Goal: Task Accomplishment & Management: Manage account settings

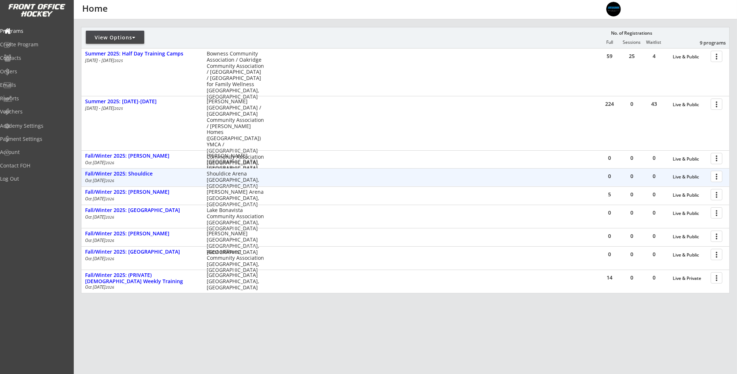
scroll to position [86, 0]
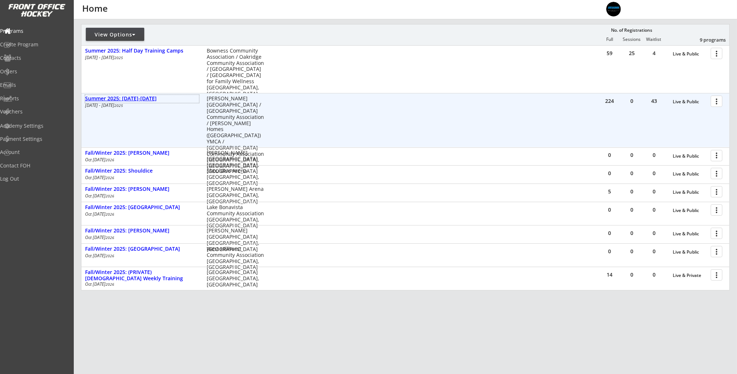
drag, startPoint x: 133, startPoint y: 100, endPoint x: 141, endPoint y: 103, distance: 9.5
click at [133, 100] on div "Summer 2025: [DATE]-[DATE]" at bounding box center [142, 99] width 114 height 6
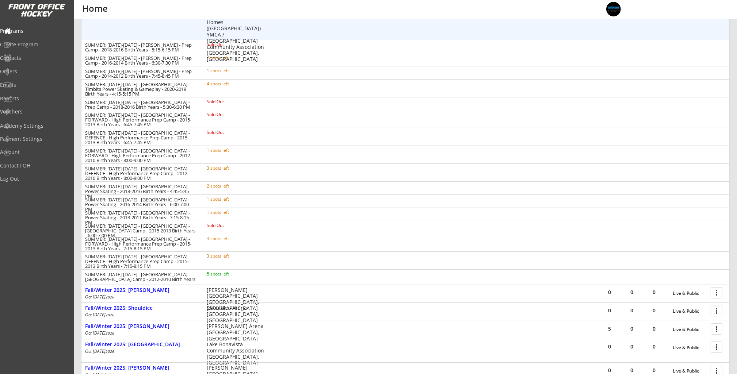
scroll to position [205, 0]
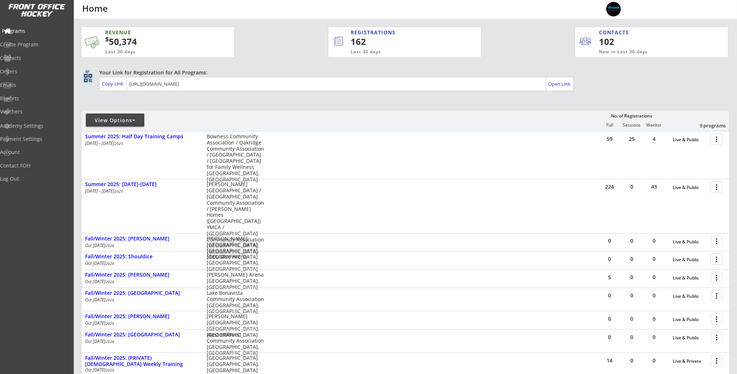
click at [30, 31] on div "Programs" at bounding box center [35, 30] width 66 height 5
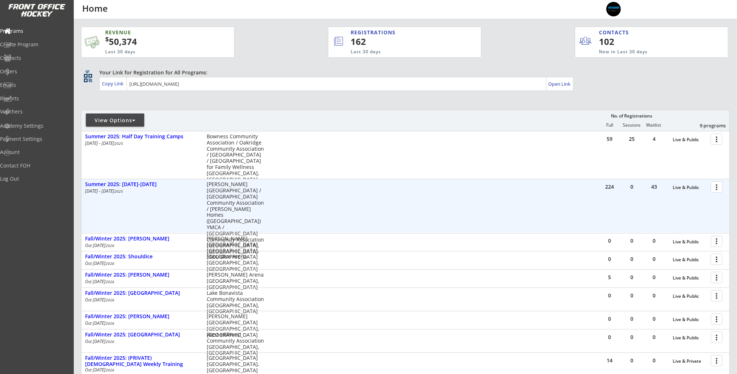
drag, startPoint x: 715, startPoint y: 186, endPoint x: 711, endPoint y: 191, distance: 7.5
click at [715, 186] on div at bounding box center [717, 186] width 13 height 13
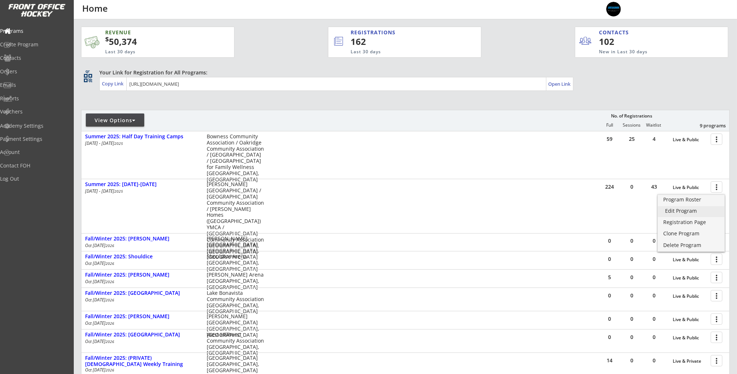
click at [696, 211] on div "Edit Program" at bounding box center [691, 211] width 52 height 5
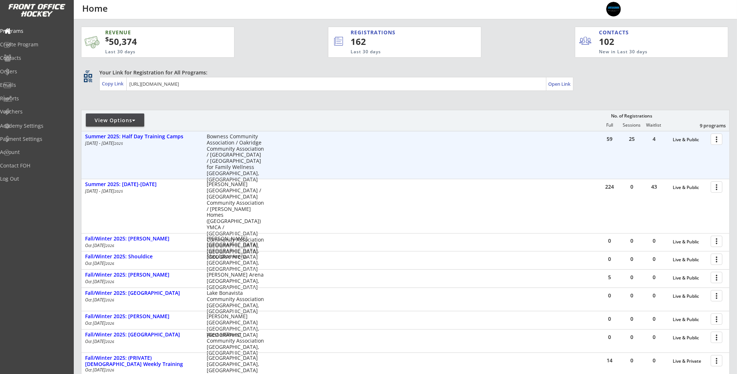
scroll to position [15, 0]
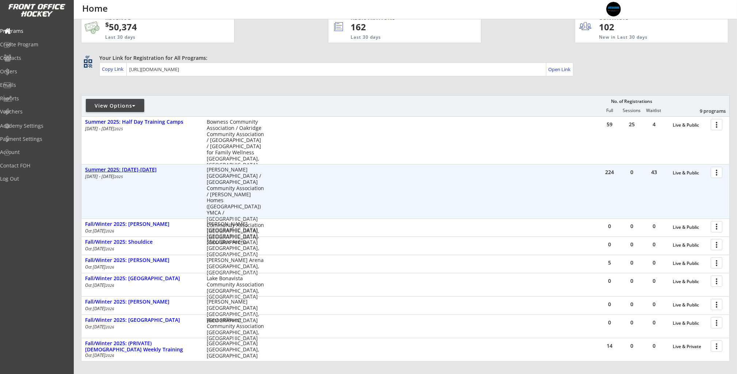
click at [129, 169] on div "Summer 2025: [DATE]-[DATE]" at bounding box center [142, 170] width 114 height 6
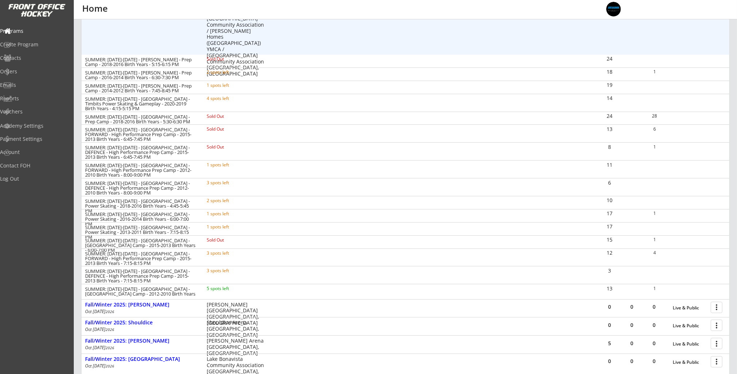
scroll to position [183, 0]
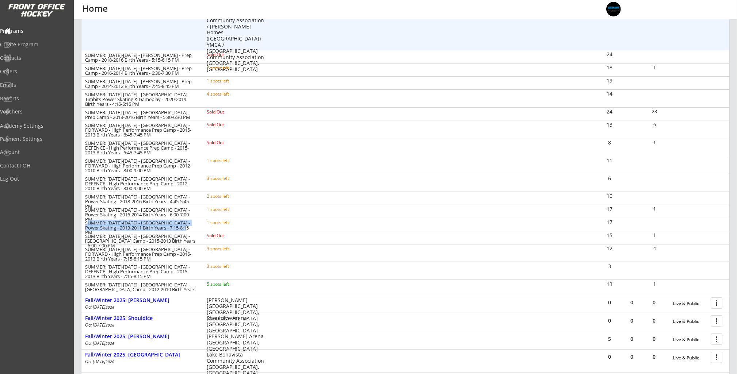
drag, startPoint x: 187, startPoint y: 227, endPoint x: 87, endPoint y: 223, distance: 100.5
click at [87, 223] on div "SUMMER: Aug 25-29 - Rocky Ridge YMCA - Power Skating - 2013-2011 Birth Years - …" at bounding box center [141, 228] width 112 height 14
copy div "SUMMER: Aug 25-29 - Rocky Ridge YMCA - Power Skating - 2013-2011 Birth Years - …"
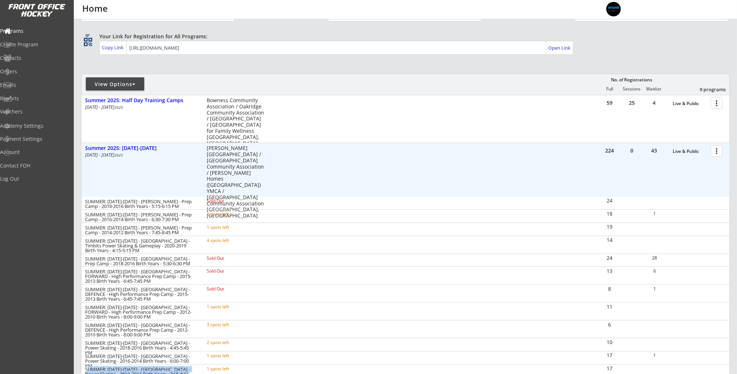
scroll to position [0, 0]
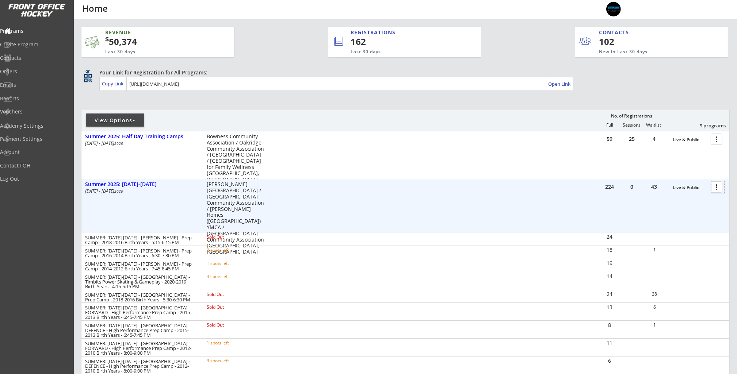
click at [718, 189] on div at bounding box center [717, 186] width 13 height 13
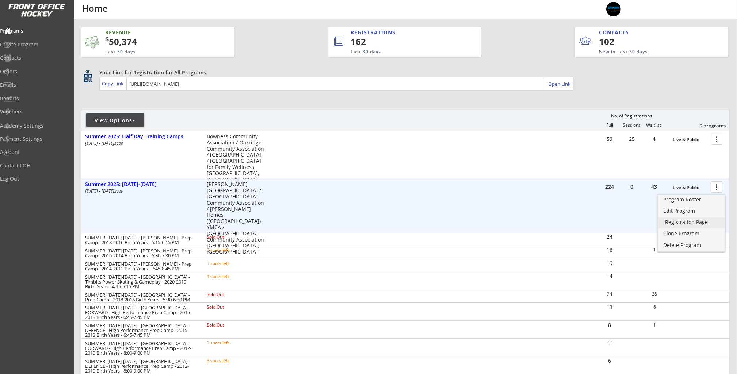
click at [700, 222] on div "Registration Page" at bounding box center [691, 222] width 52 height 5
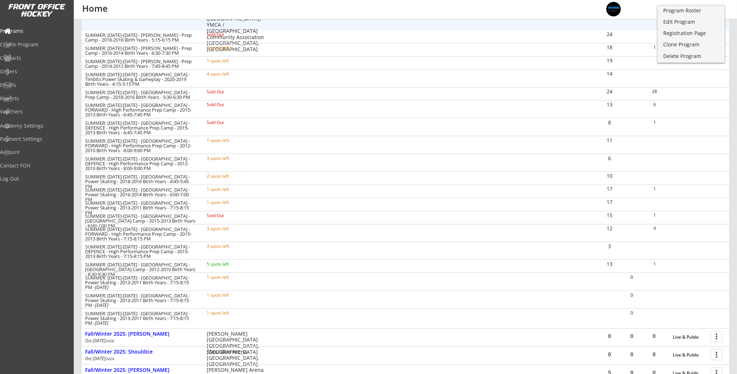
scroll to position [210, 0]
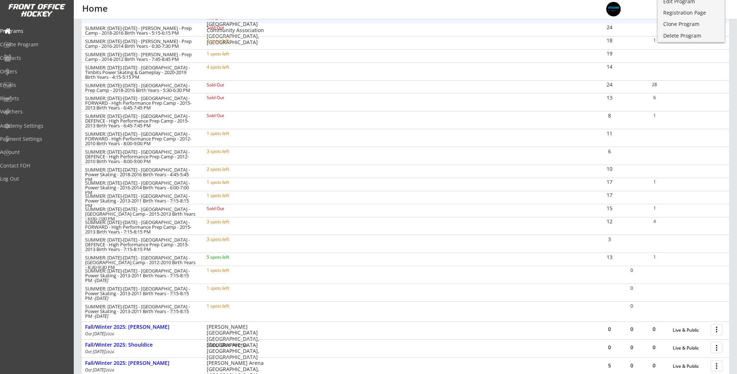
click at [282, 139] on div "SUMMER: Aug 25-29 - Lake Bonavista - FORWARD - High Performance Prep Camp - 201…" at bounding box center [405, 138] width 648 height 18
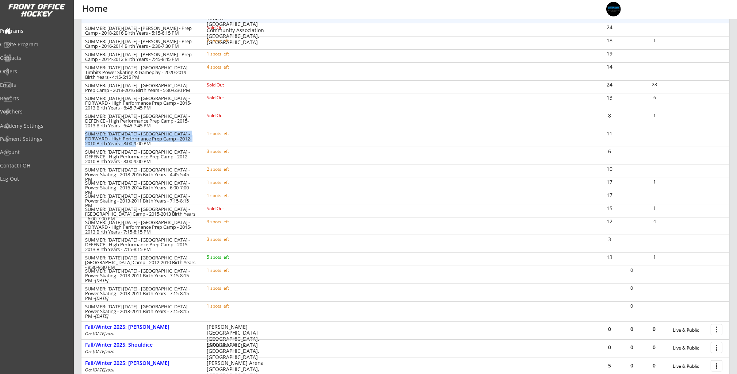
drag, startPoint x: 135, startPoint y: 145, endPoint x: 85, endPoint y: 135, distance: 51.0
click at [85, 135] on div "SUMMER: Aug 25-29 - Lake Bonavista - FORWARD - High Performance Prep Camp - 201…" at bounding box center [141, 139] width 112 height 14
click at [149, 144] on div "SUMMER: Aug 25-29 - Lake Bonavista - FORWARD - High Performance Prep Camp - 201…" at bounding box center [141, 139] width 112 height 14
click at [140, 161] on div "SUMMER: Aug 25-29 - Lake Bonavista - DEFENCE - High Performance Prep Camp - 201…" at bounding box center [141, 157] width 112 height 14
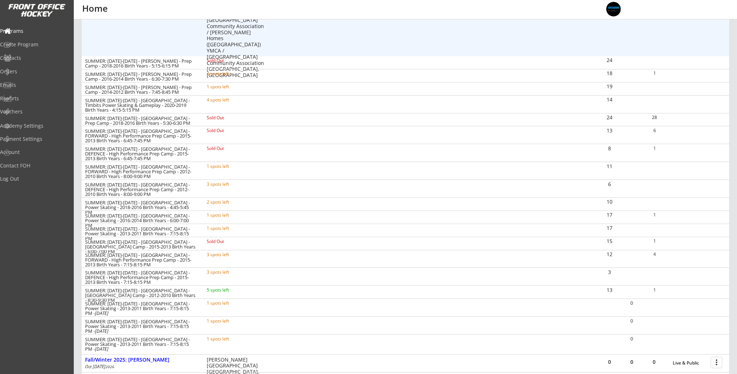
scroll to position [134, 0]
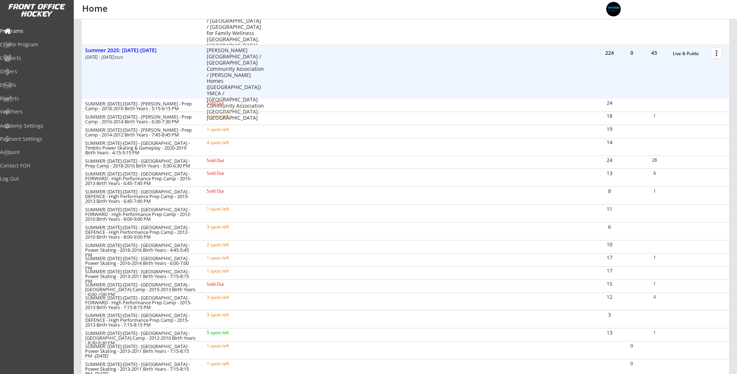
click at [719, 50] on div at bounding box center [717, 52] width 13 height 13
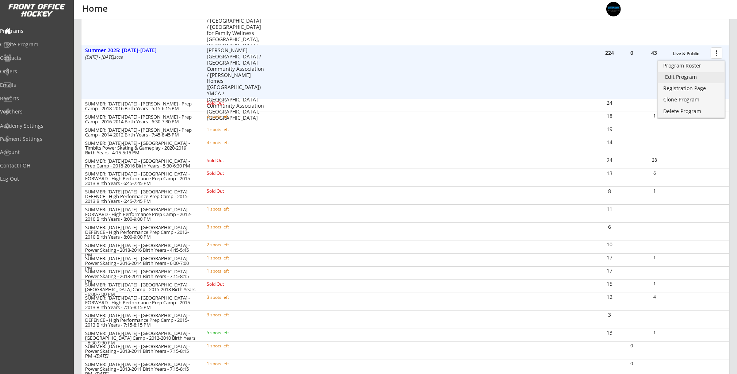
click at [703, 77] on div "Edit Program" at bounding box center [691, 77] width 52 height 5
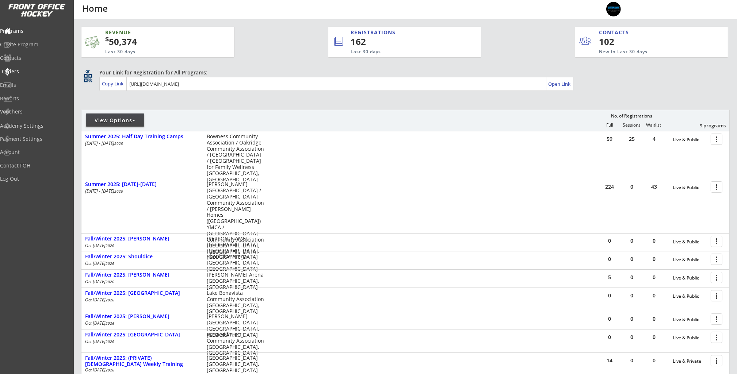
click at [26, 73] on div "Orders" at bounding box center [35, 71] width 66 height 5
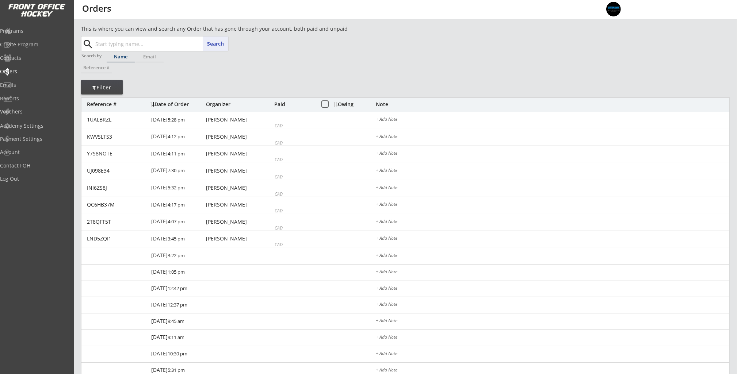
click at [141, 38] on input "text" at bounding box center [161, 44] width 134 height 15
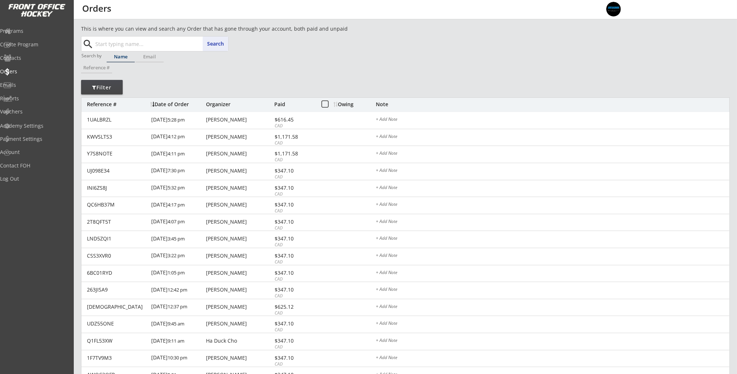
paste input "Jake Buitelaar"
type input "Jake Buitelaar"
click at [225, 43] on button "Search" at bounding box center [216, 44] width 26 height 15
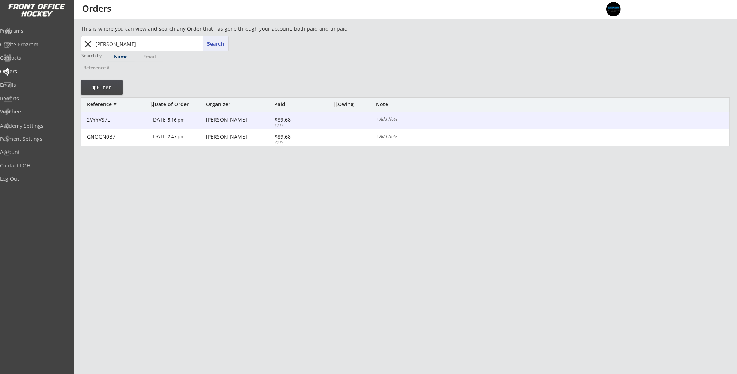
click at [266, 123] on div "Jake Buitelaar" at bounding box center [239, 120] width 66 height 6
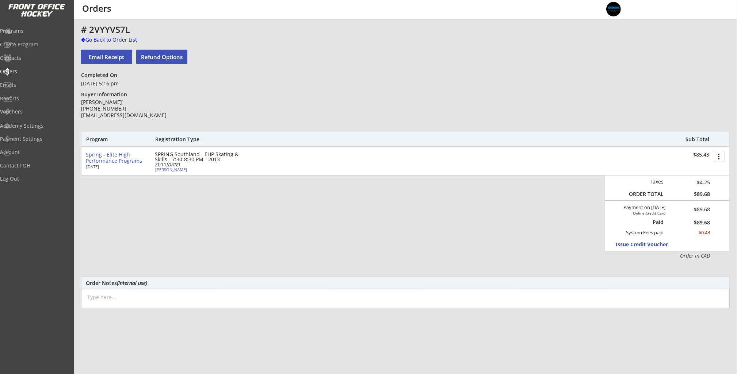
click at [170, 170] on div "Jake Buitelaar" at bounding box center [195, 170] width 81 height 4
select select ""Defense""
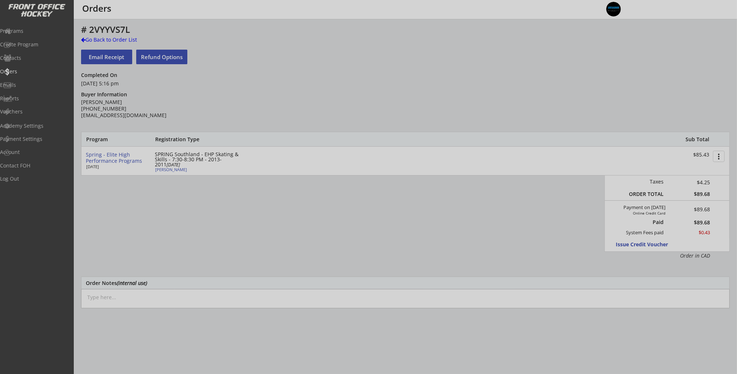
type input "Male"
select select ""Hockey Super League""
select select ""U13""
select select ""AAA""
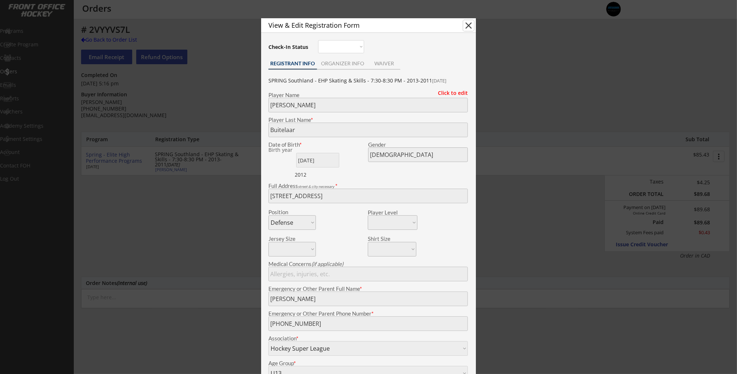
click at [467, 24] on button "close" at bounding box center [468, 25] width 11 height 11
select select ""PLACEHOLDER_1427118222253""
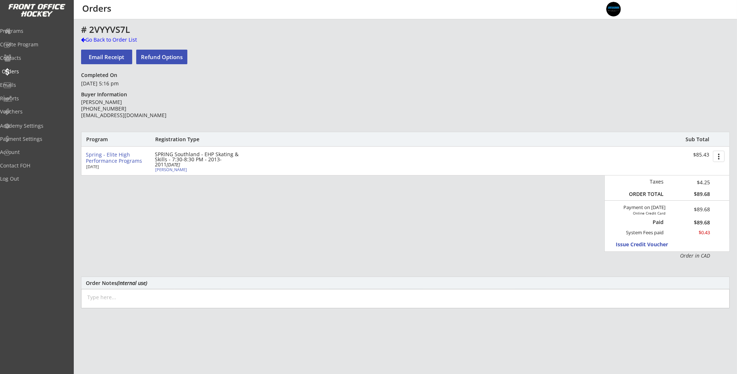
click at [41, 68] on div "Orders" at bounding box center [34, 72] width 69 height 13
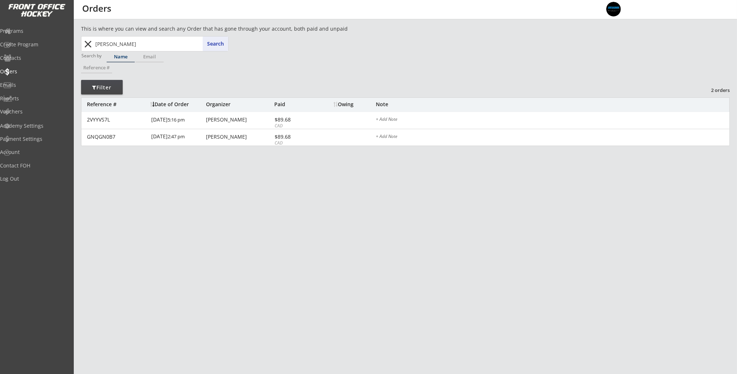
drag, startPoint x: 126, startPoint y: 43, endPoint x: 81, endPoint y: 42, distance: 44.6
click at [124, 43] on input "Jake Buitelaar" at bounding box center [161, 44] width 134 height 15
drag, startPoint x: 89, startPoint y: 42, endPoint x: 126, endPoint y: 44, distance: 37.7
click at [90, 42] on button "close" at bounding box center [88, 44] width 12 height 12
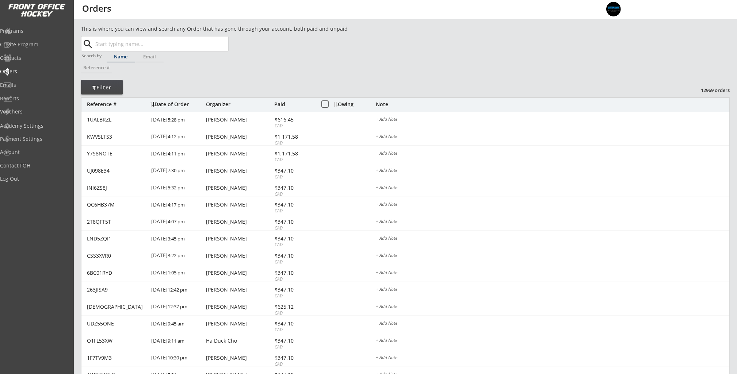
click at [131, 42] on input "text" at bounding box center [161, 44] width 134 height 15
paste input "amykmedcalf@gmail.com"
type input "amykmedcalf@gmail.com"
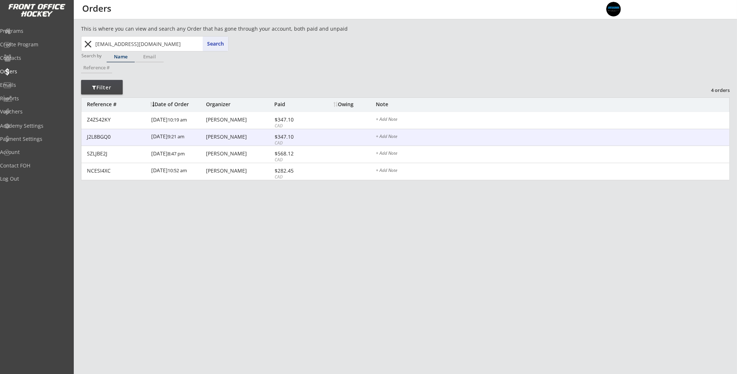
click at [222, 131] on div "J2L8BGQ0 6/13/25 9:21 am Amy Yoo $347.10 CAD + Add Note" at bounding box center [405, 137] width 648 height 17
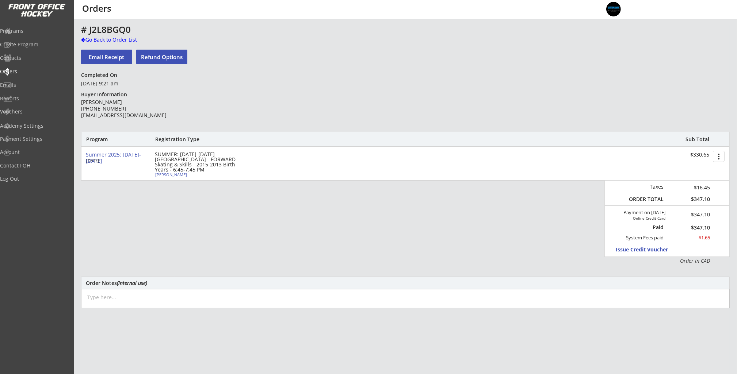
click at [98, 35] on div "# J2L8BGQ0" at bounding box center [256, 30] width 350 height 11
click at [100, 38] on div "Go Back to Order List" at bounding box center [118, 39] width 75 height 7
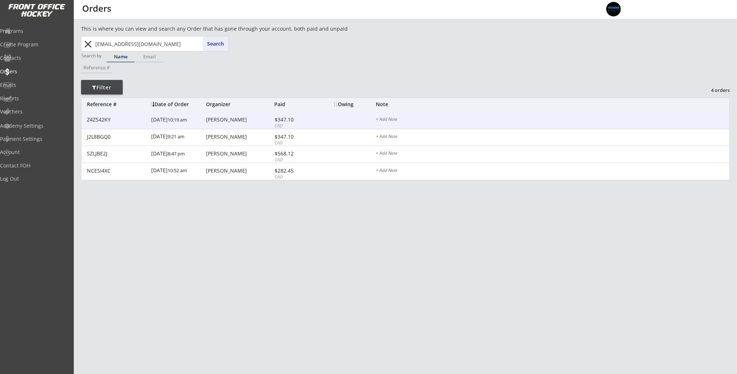
click at [180, 114] on div "8/19/25 10:19 am" at bounding box center [177, 120] width 53 height 16
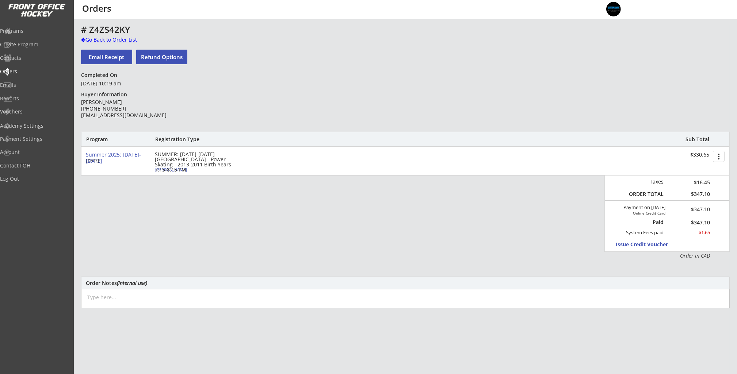
click at [101, 40] on div "Go Back to Order List" at bounding box center [118, 39] width 75 height 7
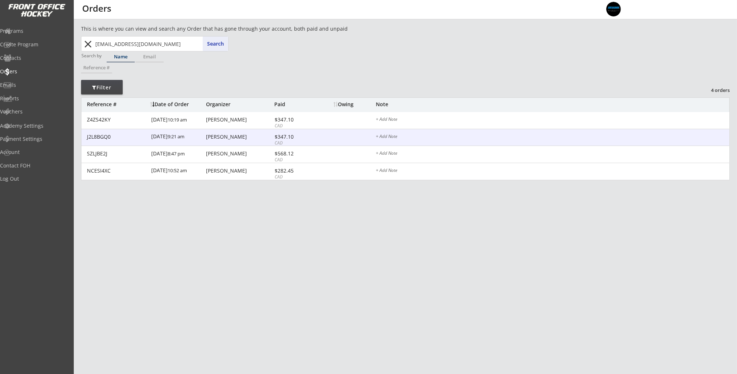
click at [331, 138] on div "J2L8BGQ0 6/13/25 9:21 am Amy Yoo $347.10 CAD + Add Note" at bounding box center [405, 137] width 648 height 17
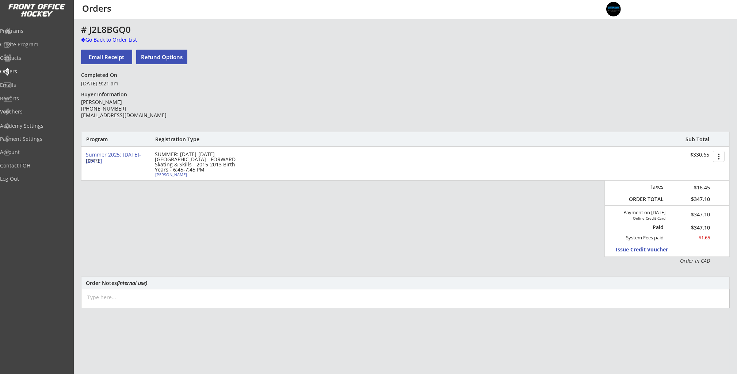
click at [145, 54] on button "Refund Options" at bounding box center [161, 57] width 51 height 15
select select ""No""
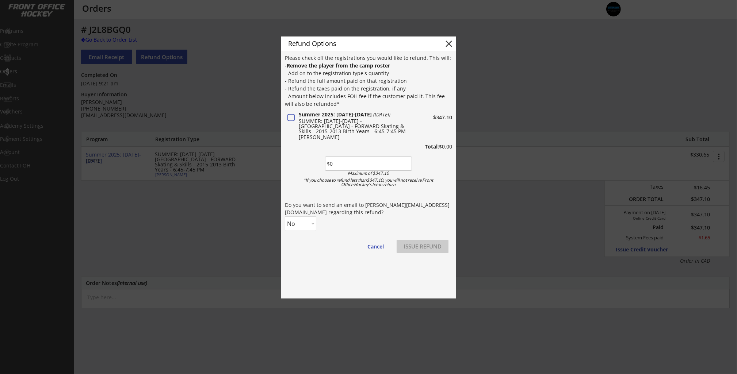
drag, startPoint x: 354, startPoint y: 164, endPoint x: 316, endPoint y: 160, distance: 38.6
click at [316, 160] on div "Please check off the registrations you would like to refund. This will: - Remov…" at bounding box center [368, 157] width 167 height 206
type input "$34.71"
click at [308, 220] on select "No Yes" at bounding box center [300, 224] width 31 height 15
select select ""Yes""
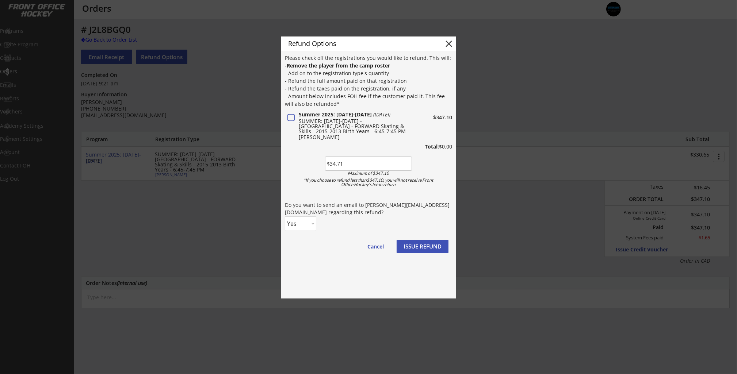
click at [285, 217] on select "No Yes" at bounding box center [300, 224] width 31 height 15
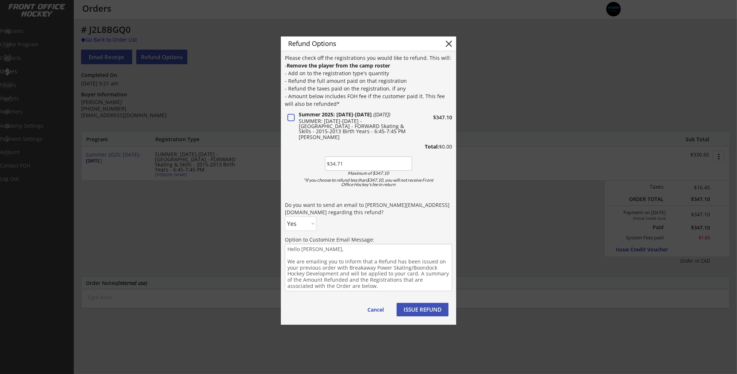
click at [322, 237] on div "Option to Customize Email Message:" at bounding box center [368, 239] width 167 height 7
click at [350, 249] on textarea "Hello Amy, We are emailing you to inform that a Refund has been issued on your …" at bounding box center [368, 267] width 167 height 47
click at [430, 310] on button "ISSUE REFUND" at bounding box center [423, 310] width 52 height 14
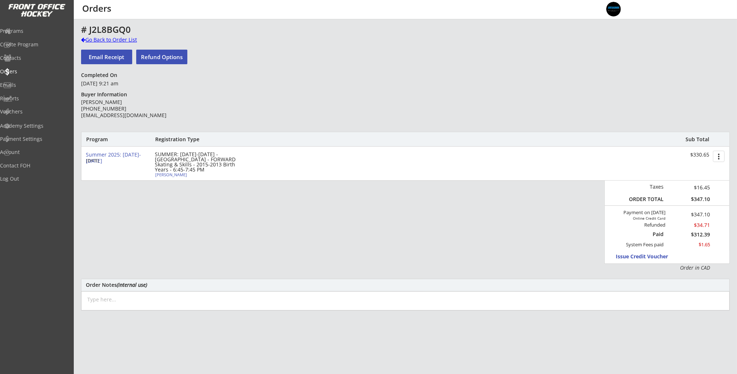
drag, startPoint x: 110, startPoint y: 41, endPoint x: 114, endPoint y: 41, distance: 3.7
click at [110, 41] on div "Go Back to Order List" at bounding box center [118, 39] width 75 height 7
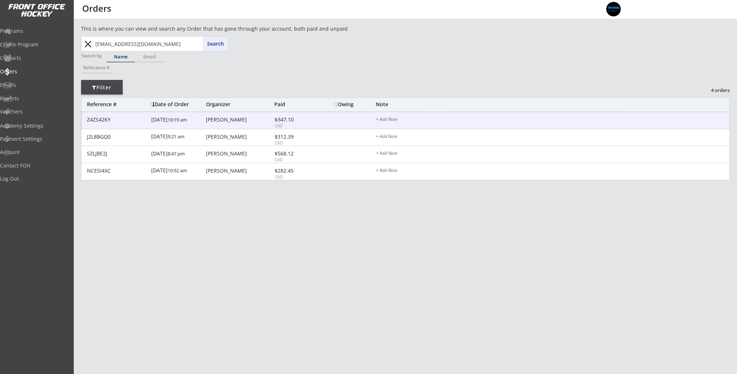
drag, startPoint x: 217, startPoint y: 118, endPoint x: 236, endPoint y: 120, distance: 19.2
click at [217, 118] on div "Amy Yoo" at bounding box center [239, 119] width 66 height 5
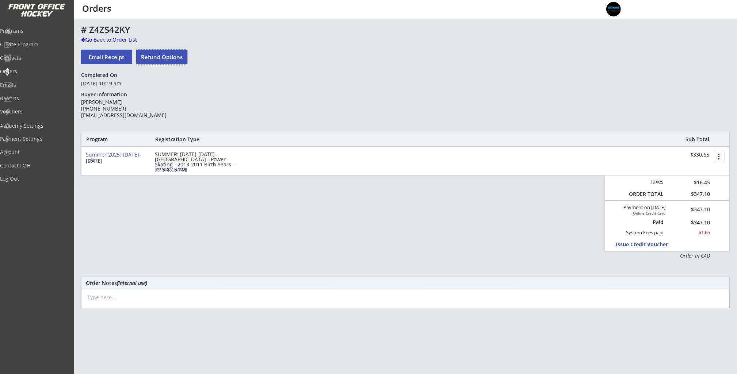
click at [172, 57] on button "Refund Options" at bounding box center [161, 57] width 51 height 15
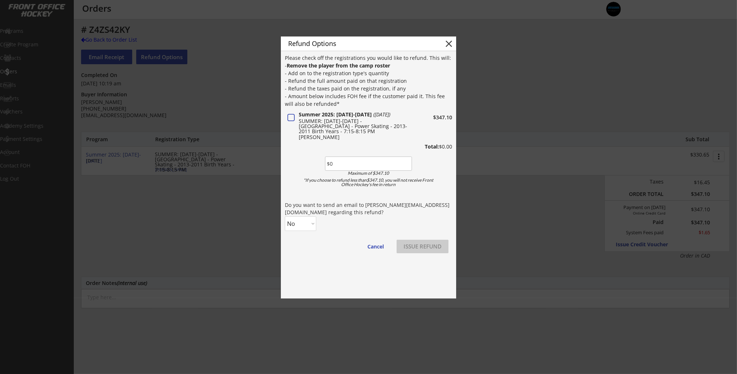
drag, startPoint x: 361, startPoint y: 165, endPoint x: 306, endPoint y: 164, distance: 55.2
click at [306, 164] on div "Please check off the registrations you would like to refund. This will: - Remov…" at bounding box center [368, 157] width 167 height 206
type input "$34.71"
click at [325, 210] on div "Do you want to send an email to amykmedcalf@gmail.com regarding this refund?" at bounding box center [368, 209] width 167 height 14
click at [313, 228] on select "No Yes" at bounding box center [300, 224] width 31 height 15
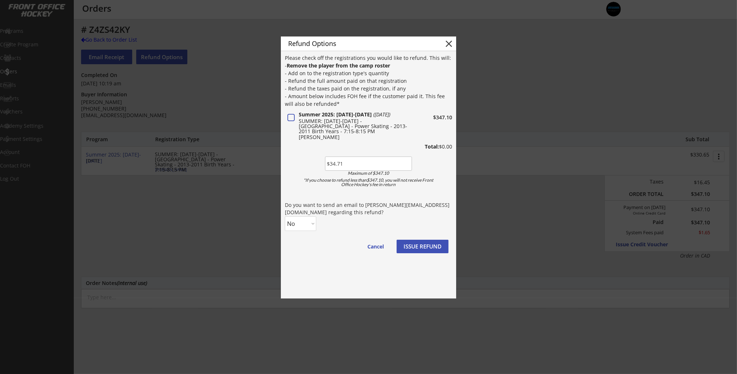
select select ""Yes""
click at [285, 217] on select "No Yes" at bounding box center [300, 224] width 31 height 15
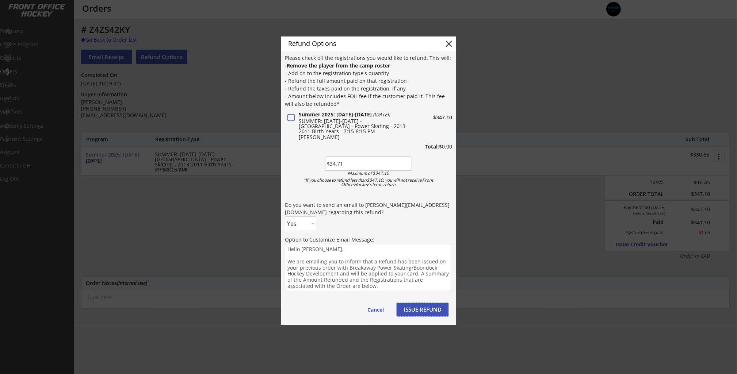
drag, startPoint x: 429, startPoint y: 309, endPoint x: 439, endPoint y: 305, distance: 11.0
click at [429, 309] on button "ISSUE REFUND" at bounding box center [423, 310] width 52 height 14
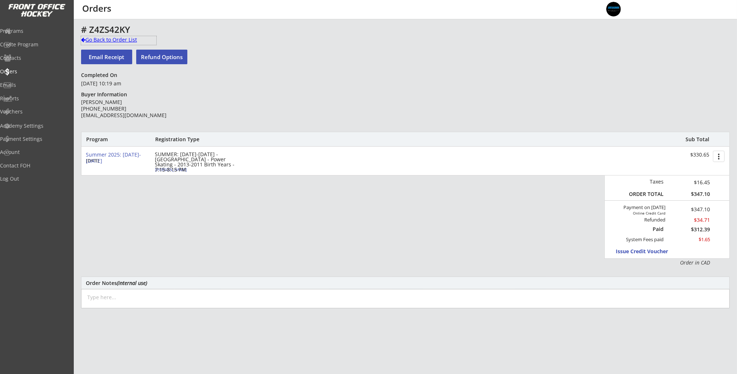
click at [132, 38] on div "Go Back to Order List" at bounding box center [118, 39] width 75 height 7
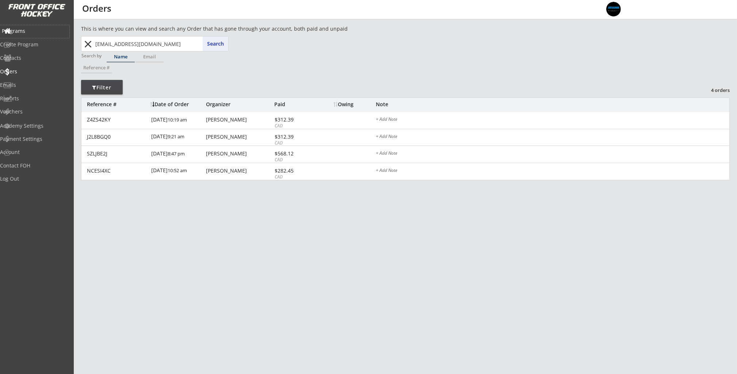
click at [37, 27] on div "Programs" at bounding box center [34, 31] width 69 height 13
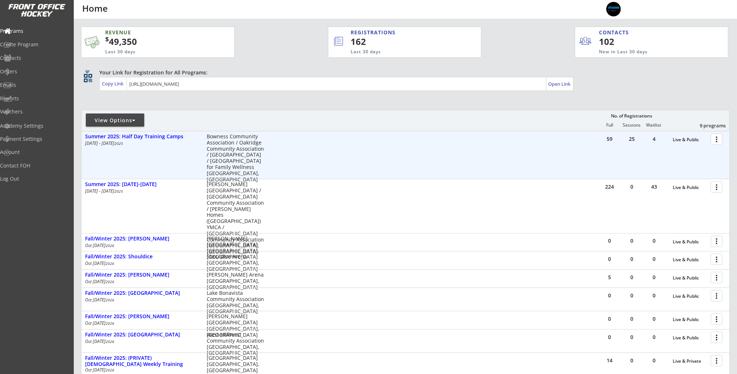
scroll to position [86, 0]
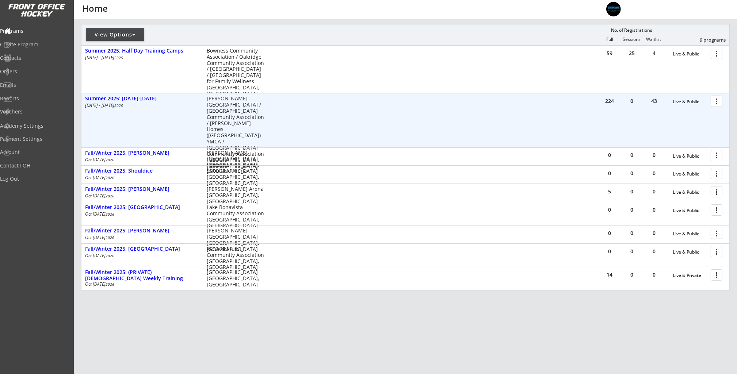
click at [718, 100] on div at bounding box center [717, 101] width 13 height 13
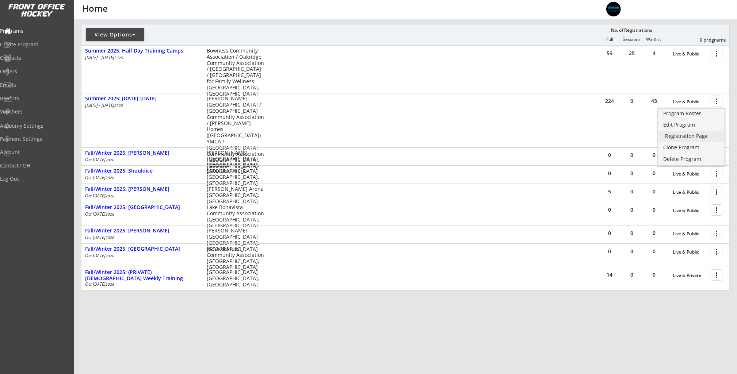
click at [698, 137] on div "Registration Page" at bounding box center [691, 136] width 52 height 5
click at [699, 123] on div "Edit Program" at bounding box center [691, 124] width 52 height 5
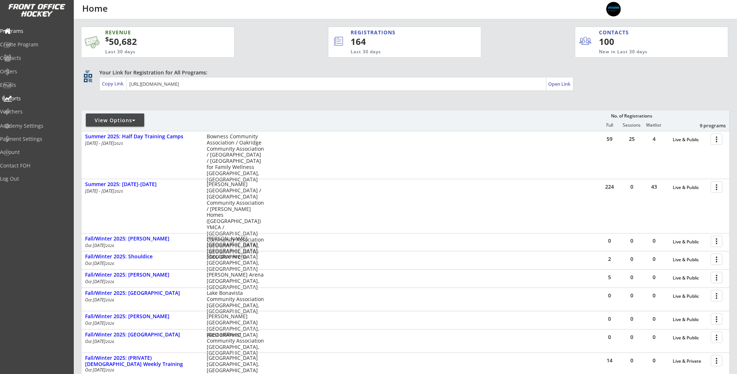
click at [47, 98] on div "Reports" at bounding box center [35, 98] width 66 height 5
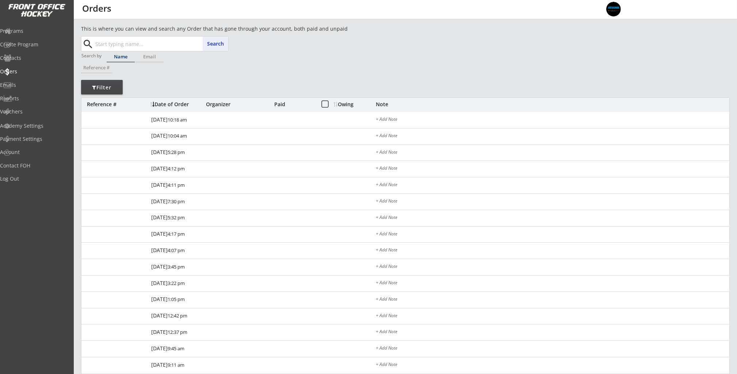
click at [119, 45] on input "text" at bounding box center [161, 44] width 134 height 15
paste input "[PERSON_NAME][EMAIL_ADDRESS][DOMAIN_NAME]"
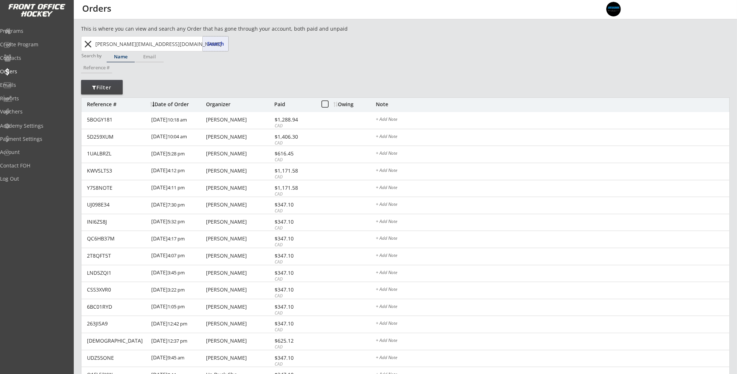
click at [224, 40] on button "Search" at bounding box center [216, 44] width 26 height 15
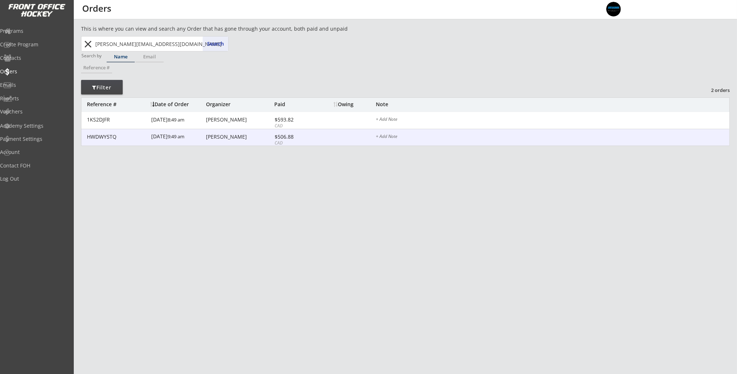
click at [307, 135] on div "$506.88" at bounding box center [294, 136] width 39 height 5
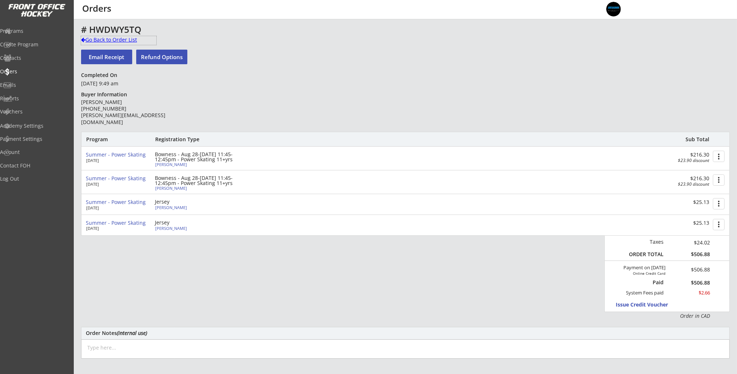
click at [103, 37] on div "Go Back to Order List" at bounding box center [118, 39] width 75 height 7
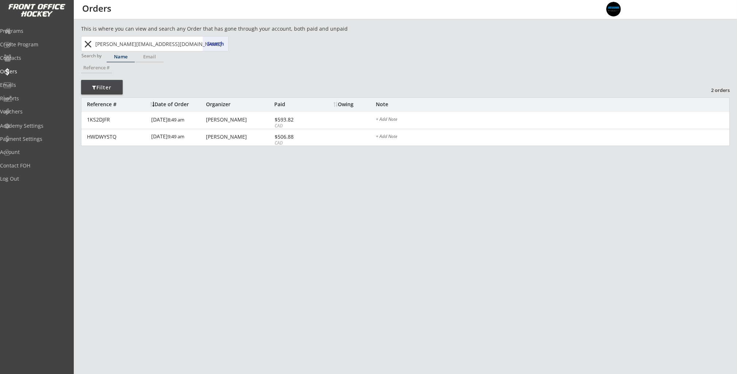
click at [182, 42] on input "[PERSON_NAME][EMAIL_ADDRESS][DOMAIN_NAME]" at bounding box center [161, 44] width 134 height 15
type input "[PERSON_NAME]"
